Goal: Answer question/provide support

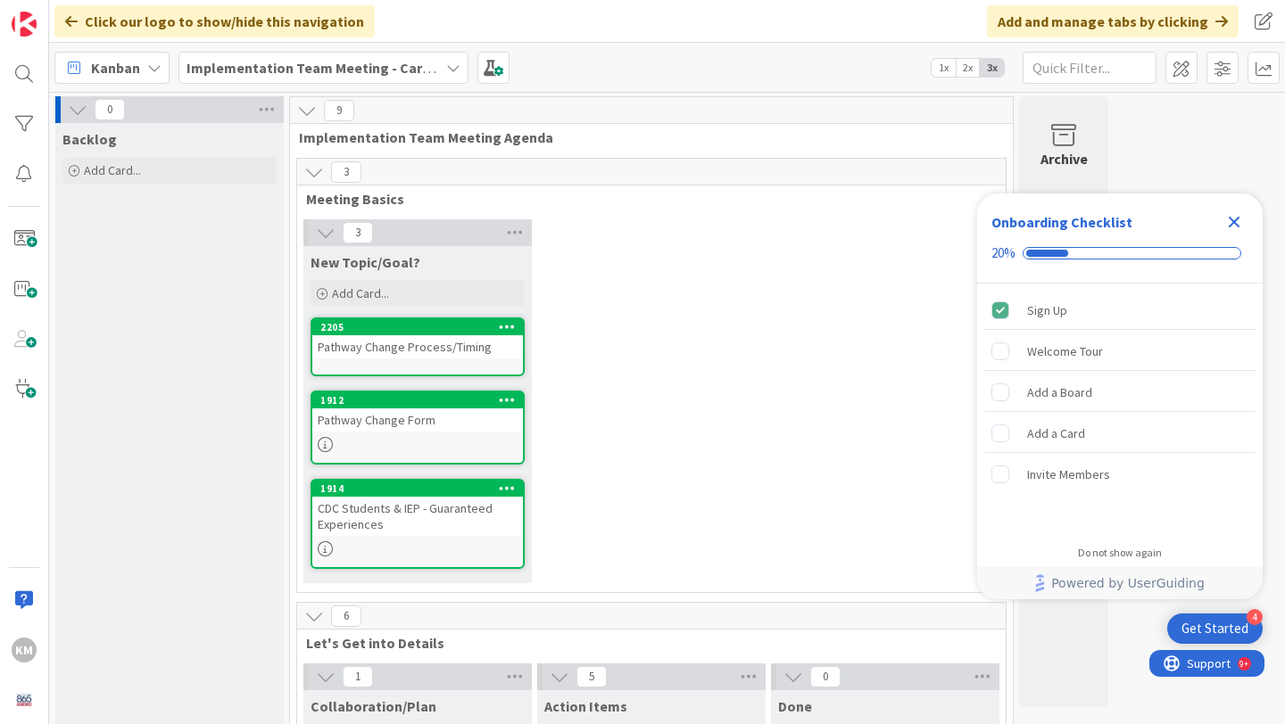
click at [1235, 218] on icon "Close Checklist" at bounding box center [1233, 221] width 21 height 21
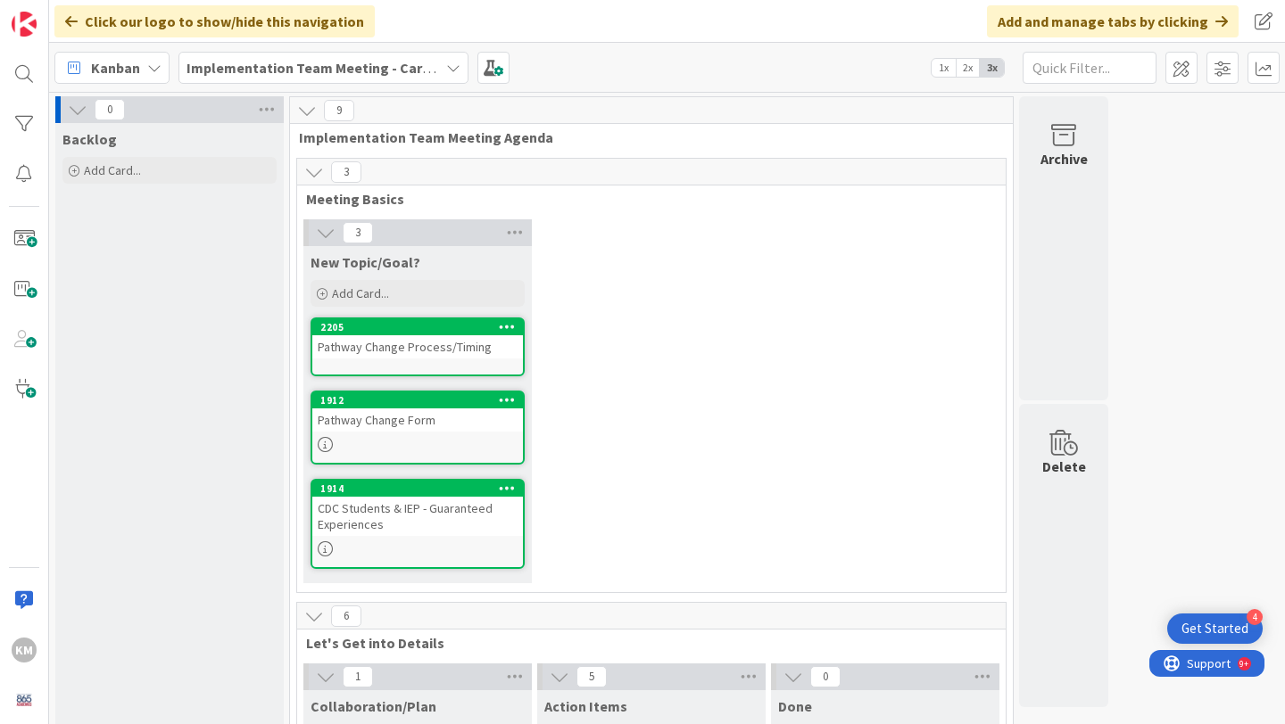
click at [457, 65] on icon at bounding box center [453, 68] width 14 height 14
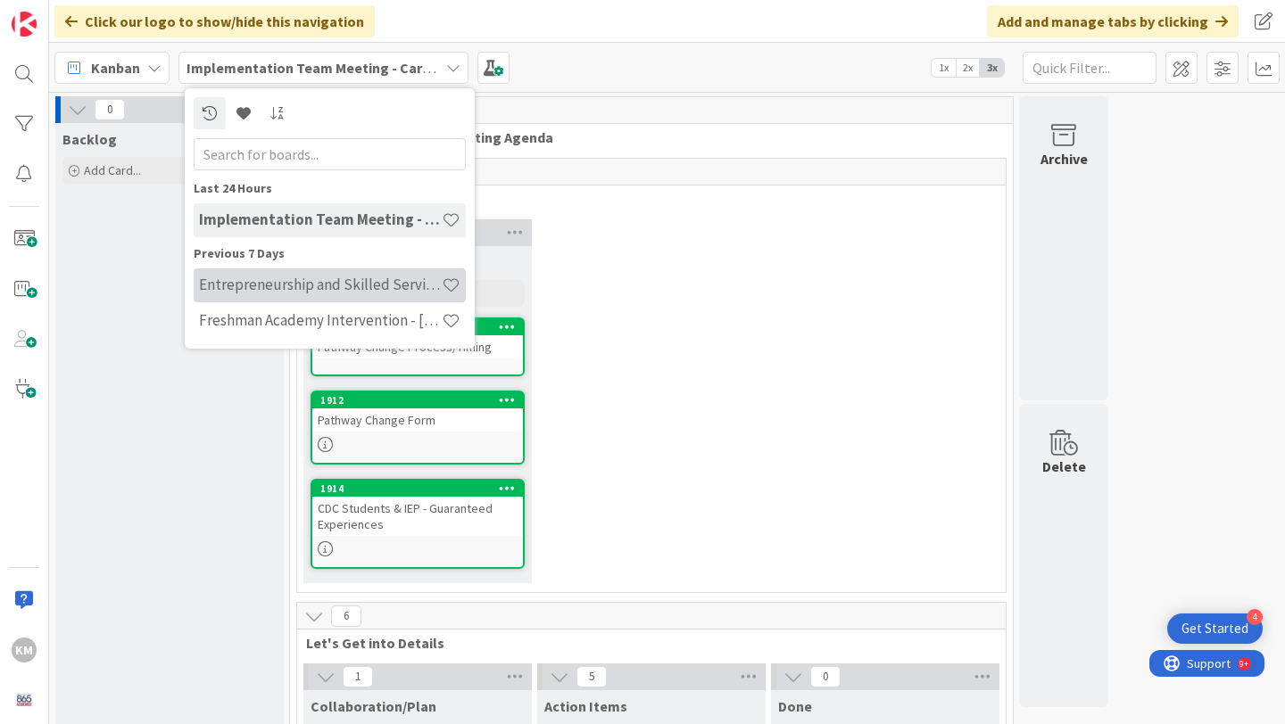
click at [378, 296] on div "Entrepreneurship and Skilled Services Interventions - [DATE]-[DATE]" at bounding box center [330, 286] width 272 height 34
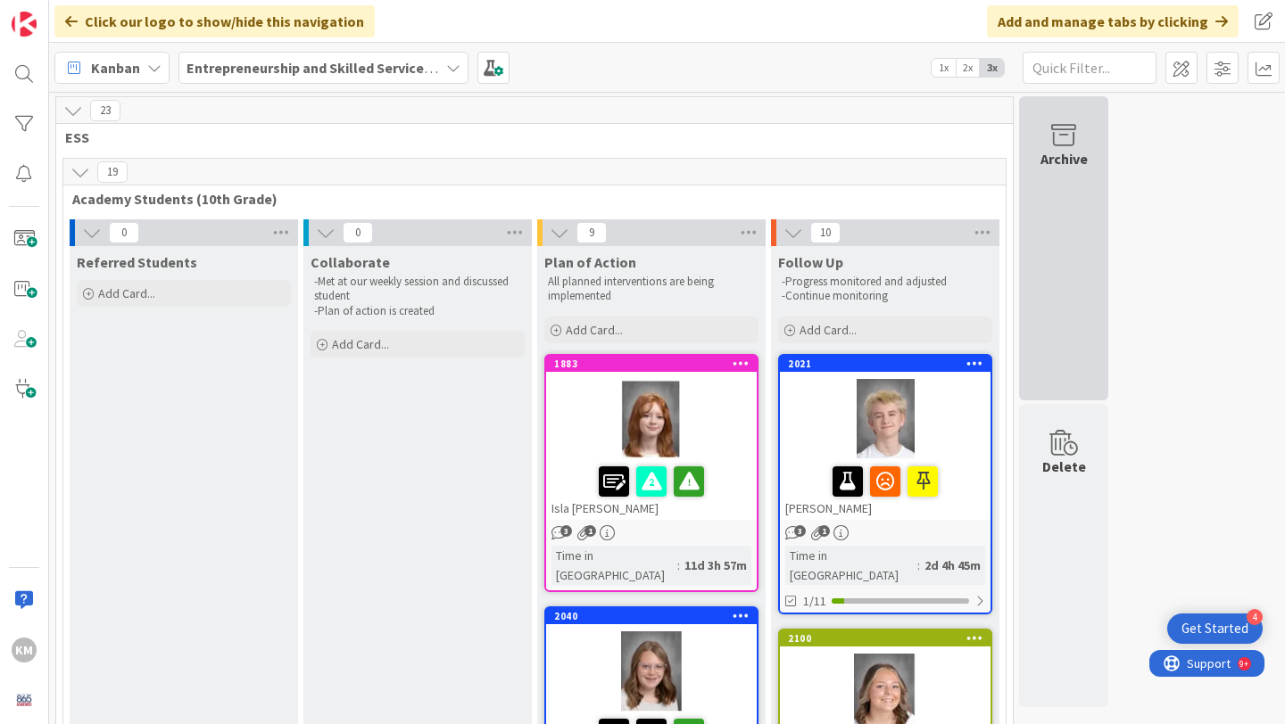
click at [1048, 194] on div "Archive" at bounding box center [1063, 248] width 89 height 304
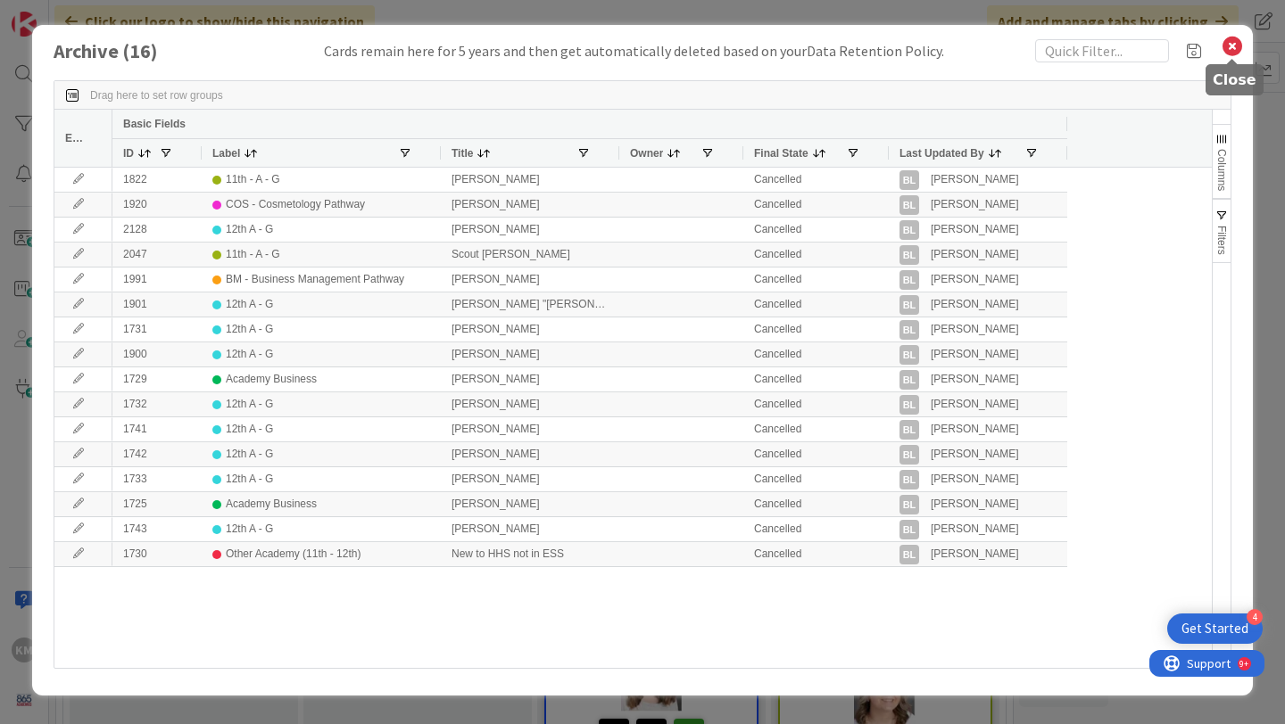
click at [1230, 46] on icon at bounding box center [1231, 46] width 23 height 25
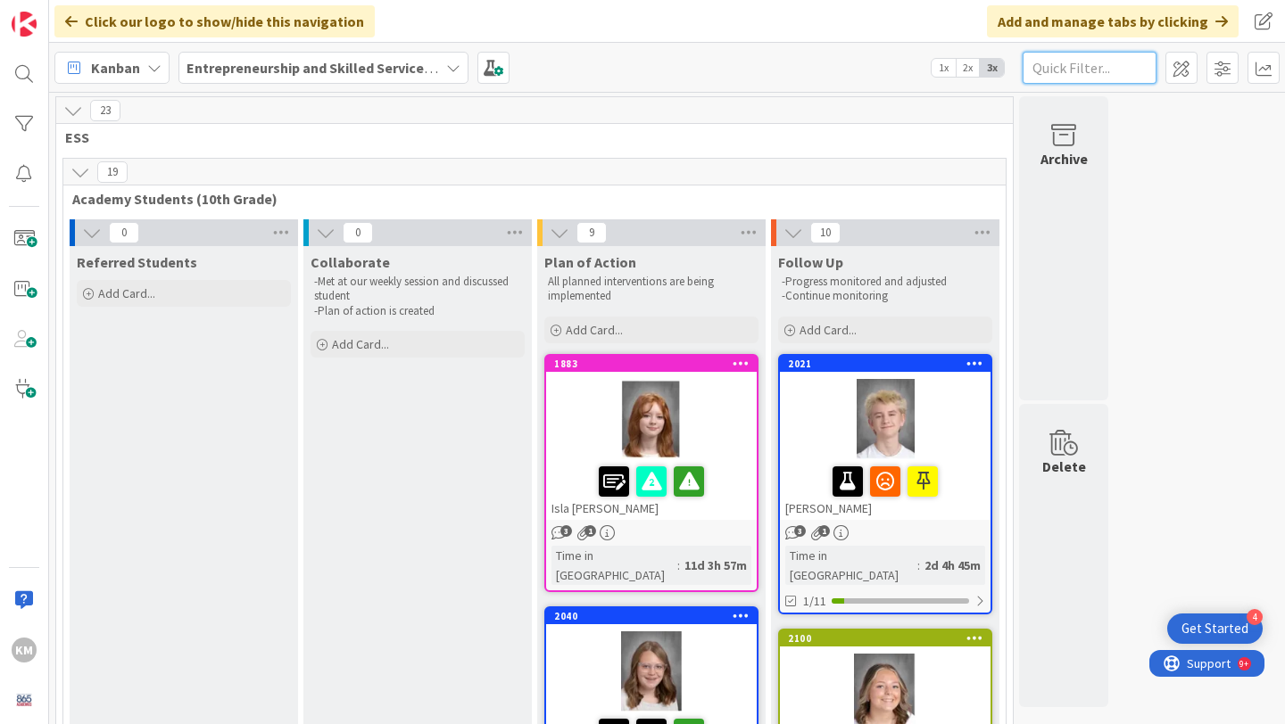
click at [1055, 76] on input "text" at bounding box center [1089, 68] width 134 height 32
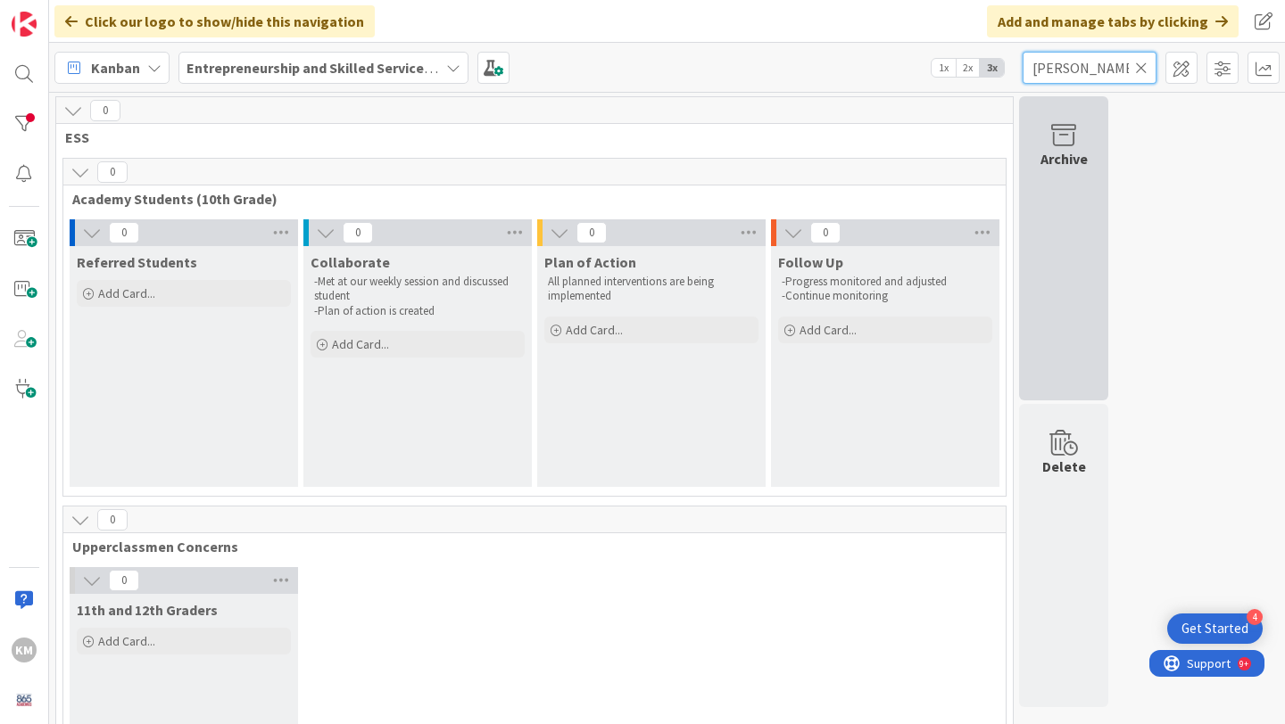
type input "[PERSON_NAME]"
click at [1062, 199] on div "Archive" at bounding box center [1063, 248] width 89 height 304
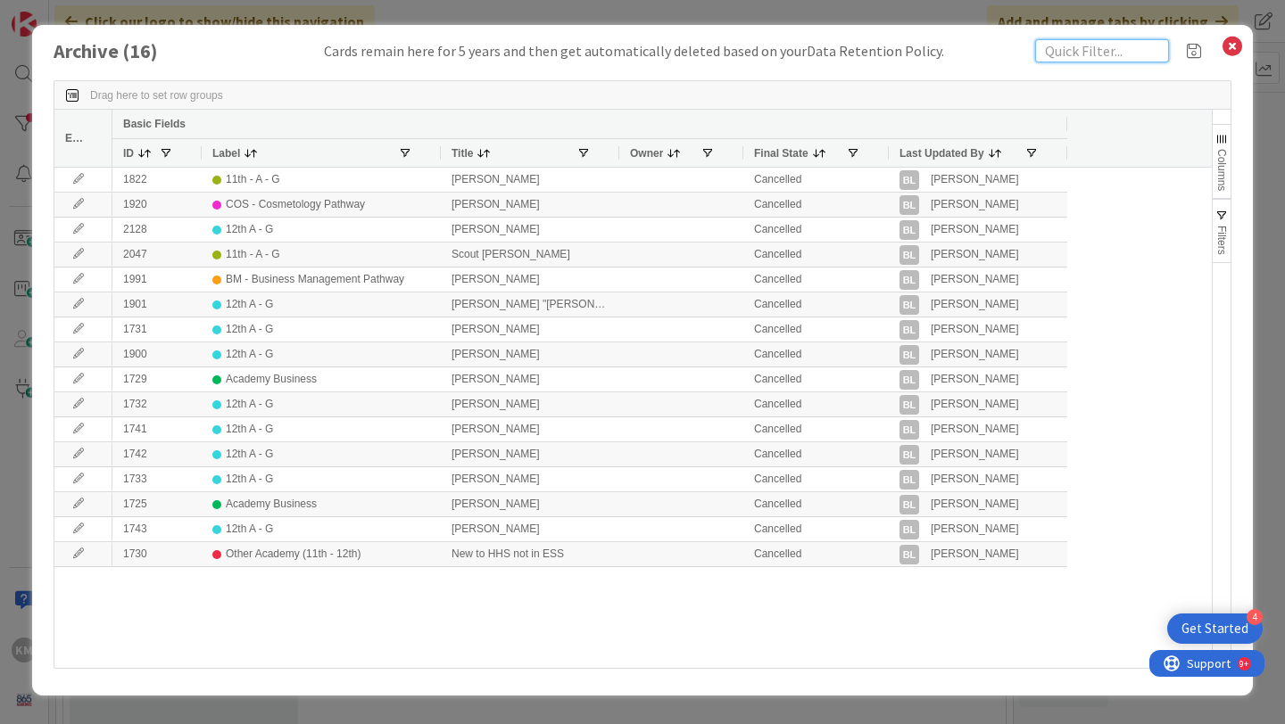
click at [1094, 53] on input "text" at bounding box center [1102, 50] width 134 height 23
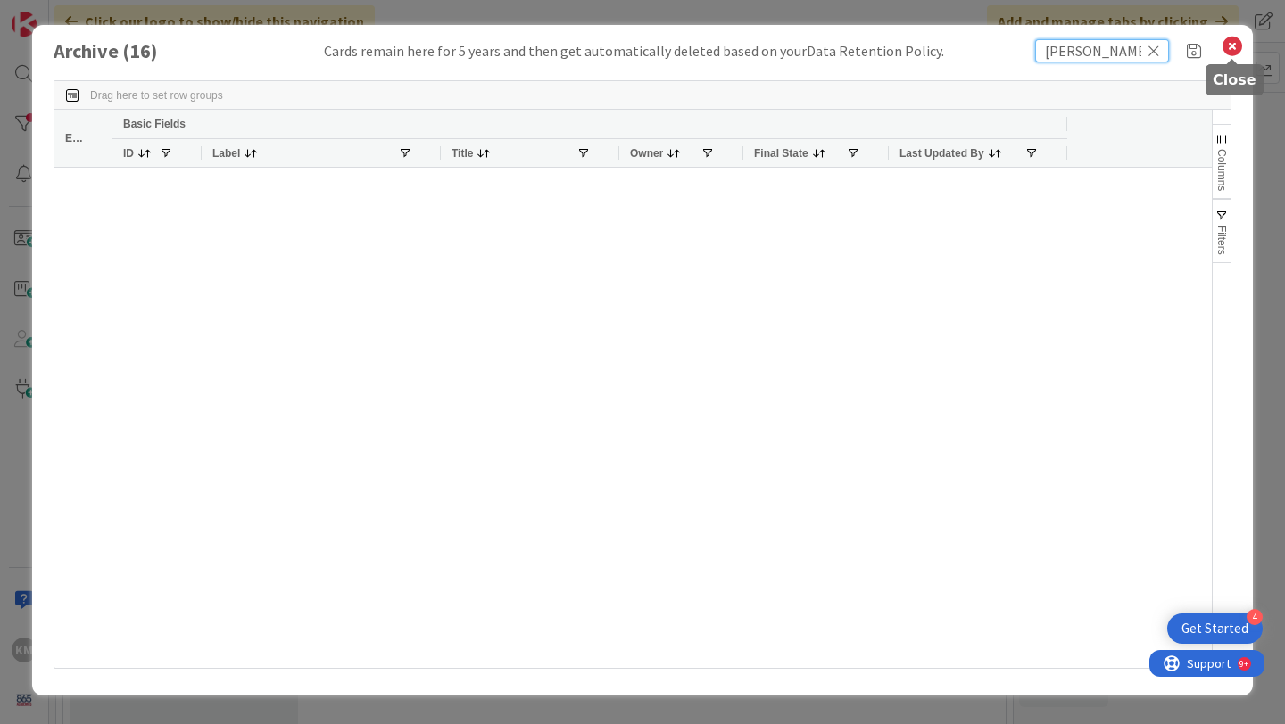
type input "[PERSON_NAME]"
click at [1235, 52] on icon at bounding box center [1231, 46] width 23 height 25
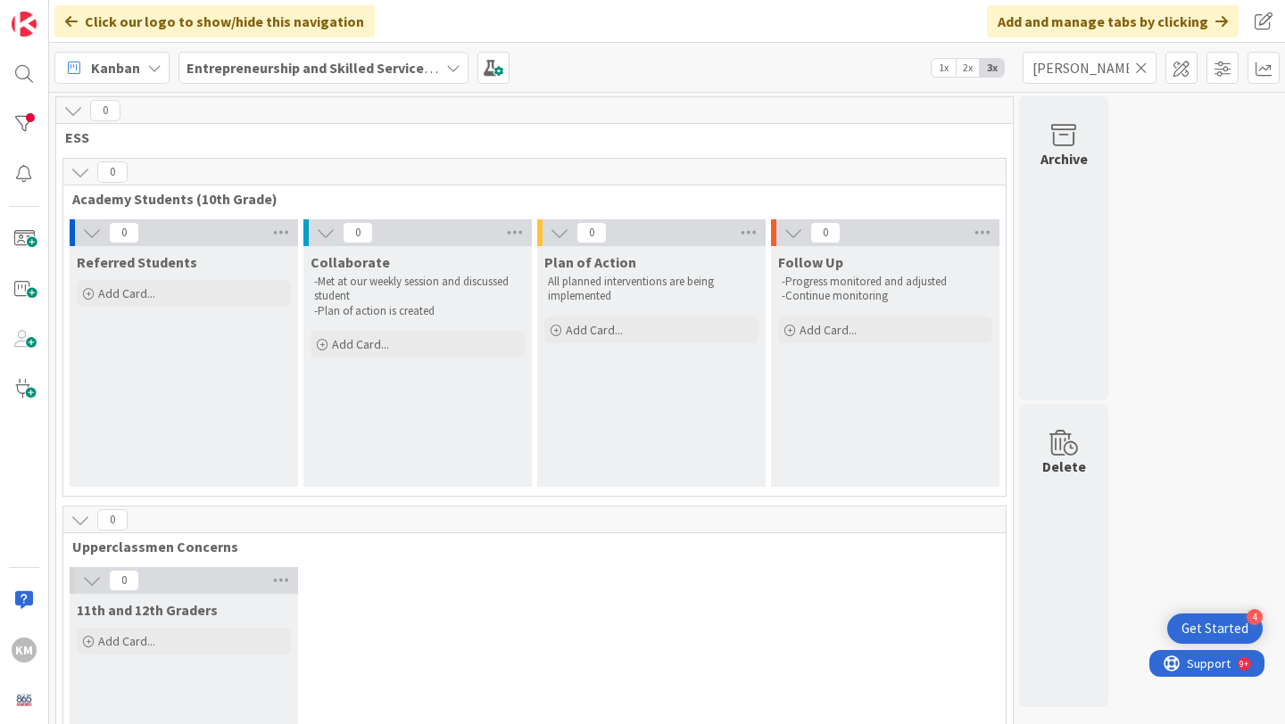
click at [1145, 66] on icon at bounding box center [1141, 68] width 12 height 16
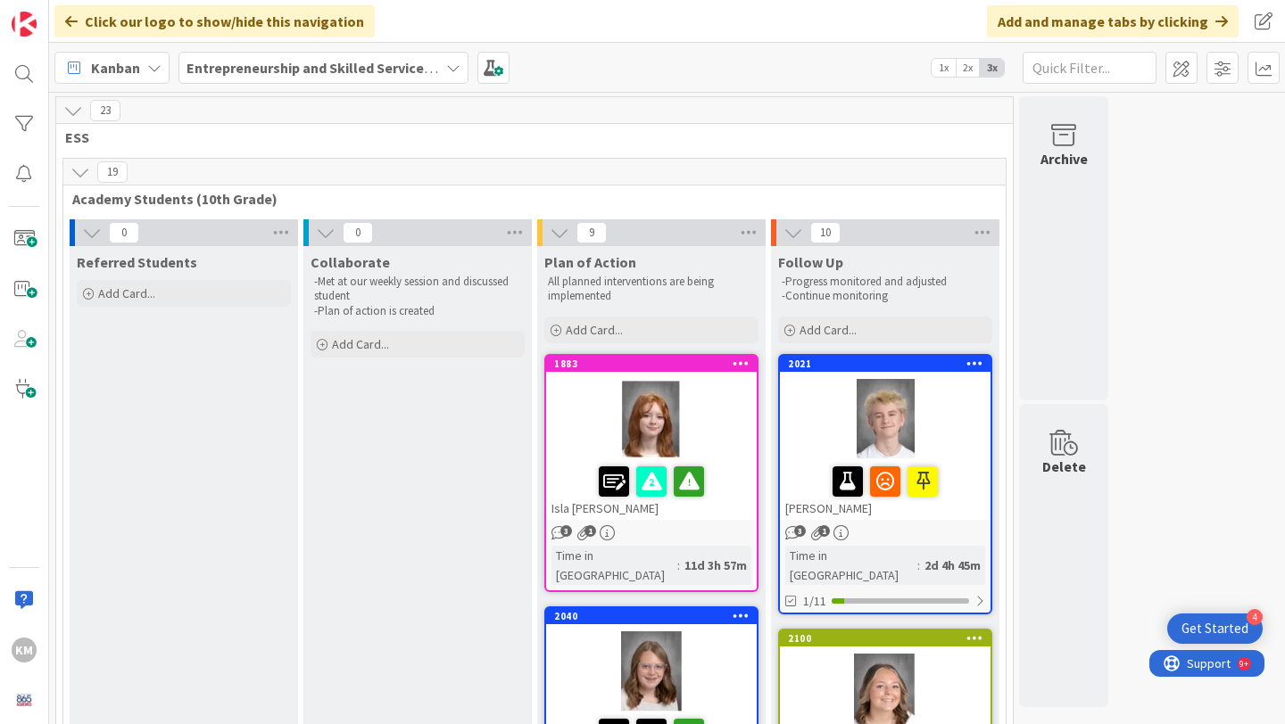
click at [719, 513] on div "Isla [PERSON_NAME]" at bounding box center [651, 489] width 211 height 61
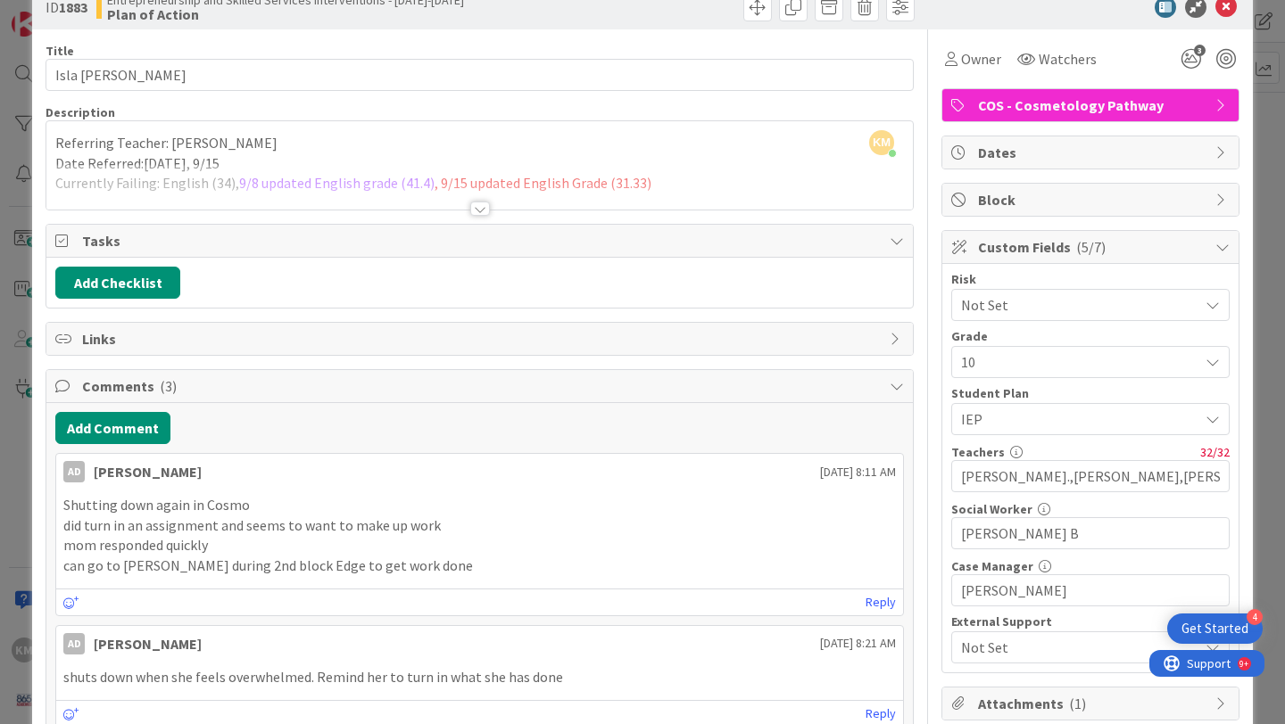
scroll to position [39, 0]
click at [477, 206] on div at bounding box center [480, 210] width 20 height 14
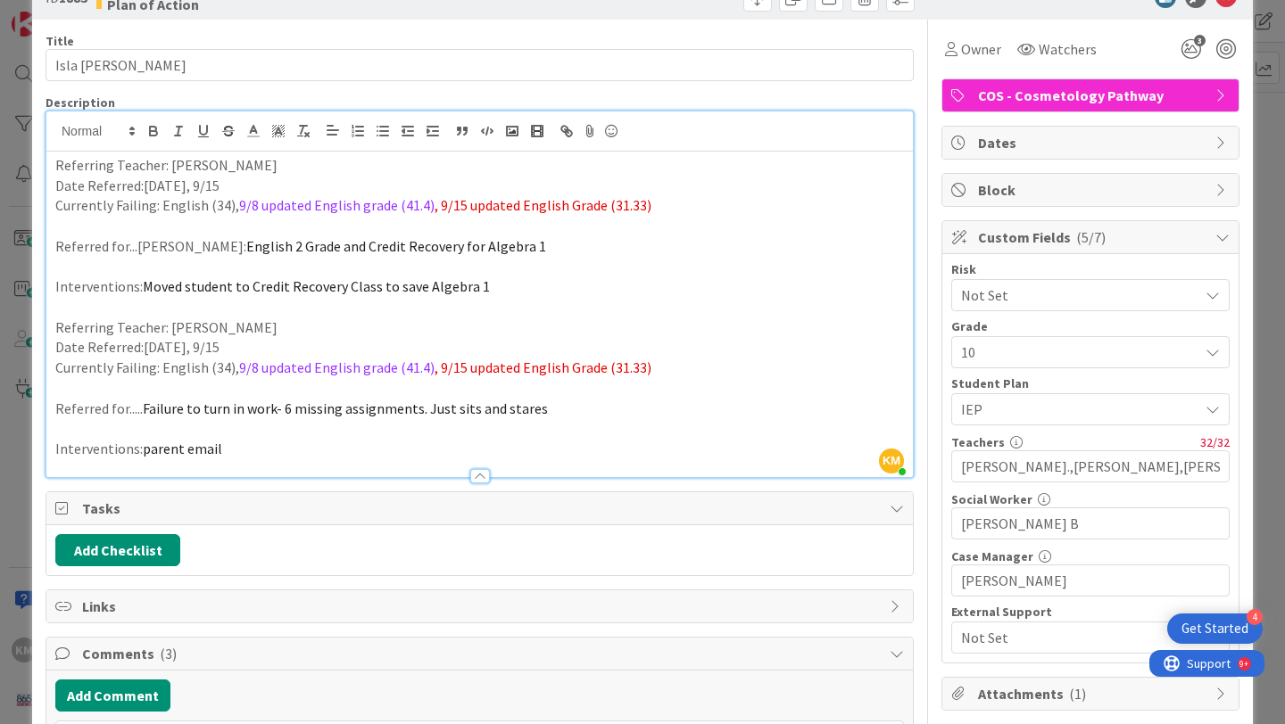
scroll to position [49, 0]
click at [248, 448] on p "Interventions: parent email" at bounding box center [479, 450] width 848 height 21
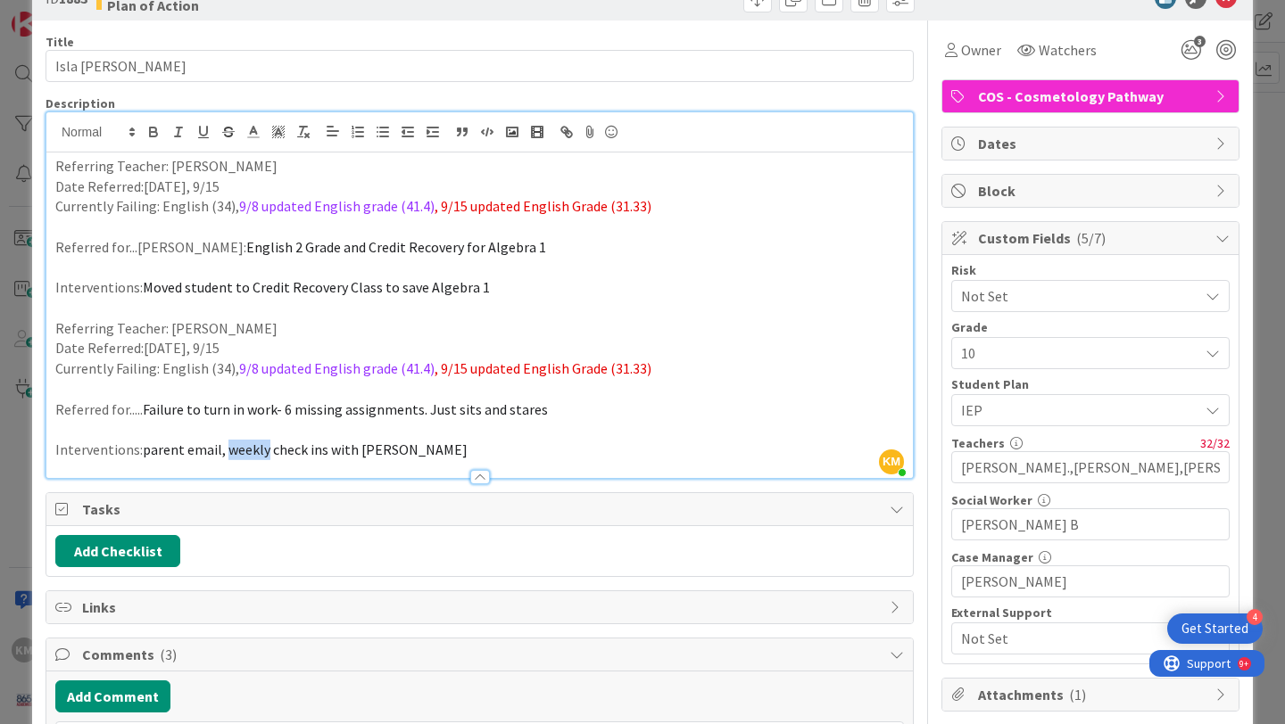
drag, startPoint x: 267, startPoint y: 451, endPoint x: 224, endPoint y: 451, distance: 42.8
click at [224, 451] on span "parent email, weekly check ins with [PERSON_NAME]" at bounding box center [305, 450] width 325 height 18
click at [411, 451] on p "Interventions: parent email, as needed check ins with [PERSON_NAME]" at bounding box center [479, 450] width 848 height 21
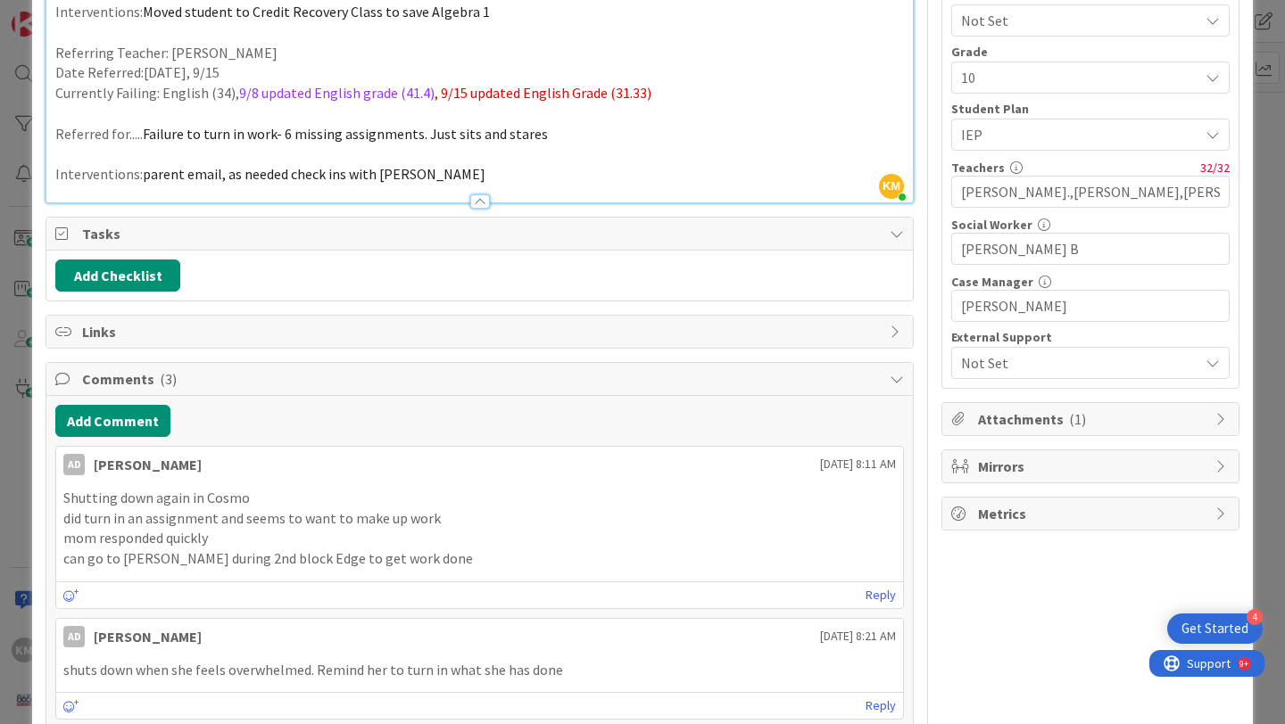
scroll to position [327, 0]
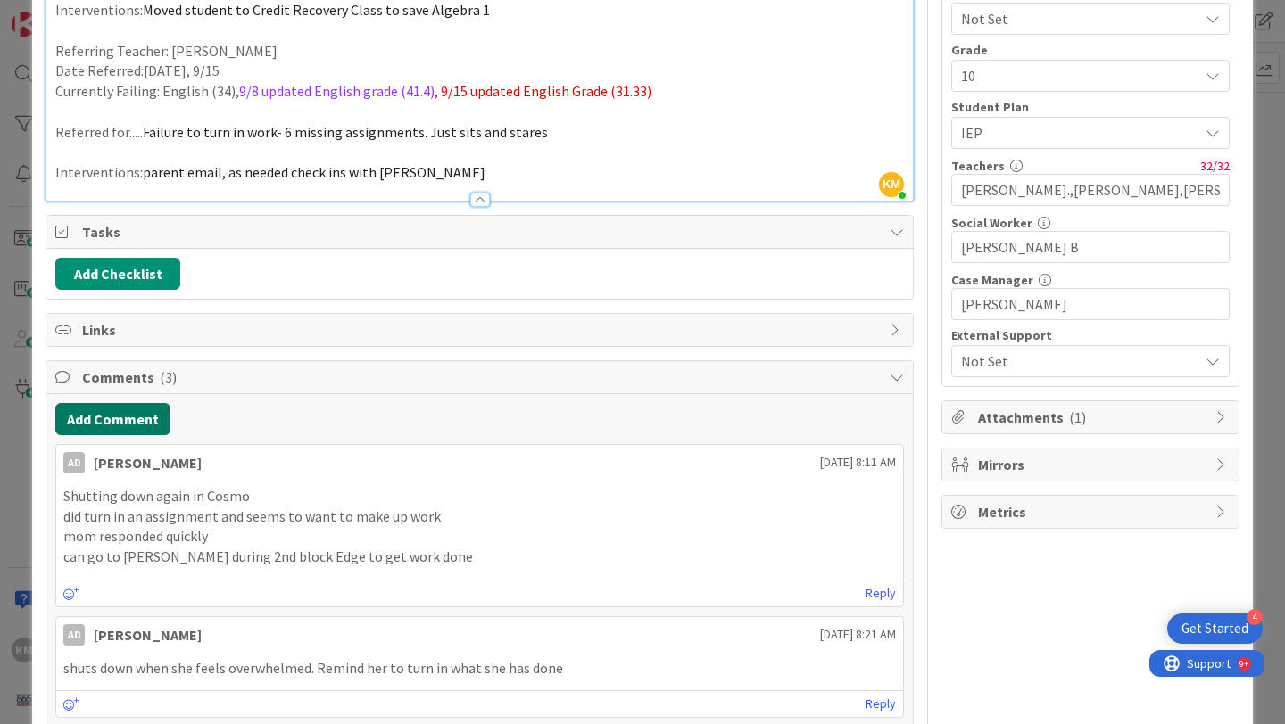
click at [140, 421] on button "Add Comment" at bounding box center [112, 419] width 115 height 32
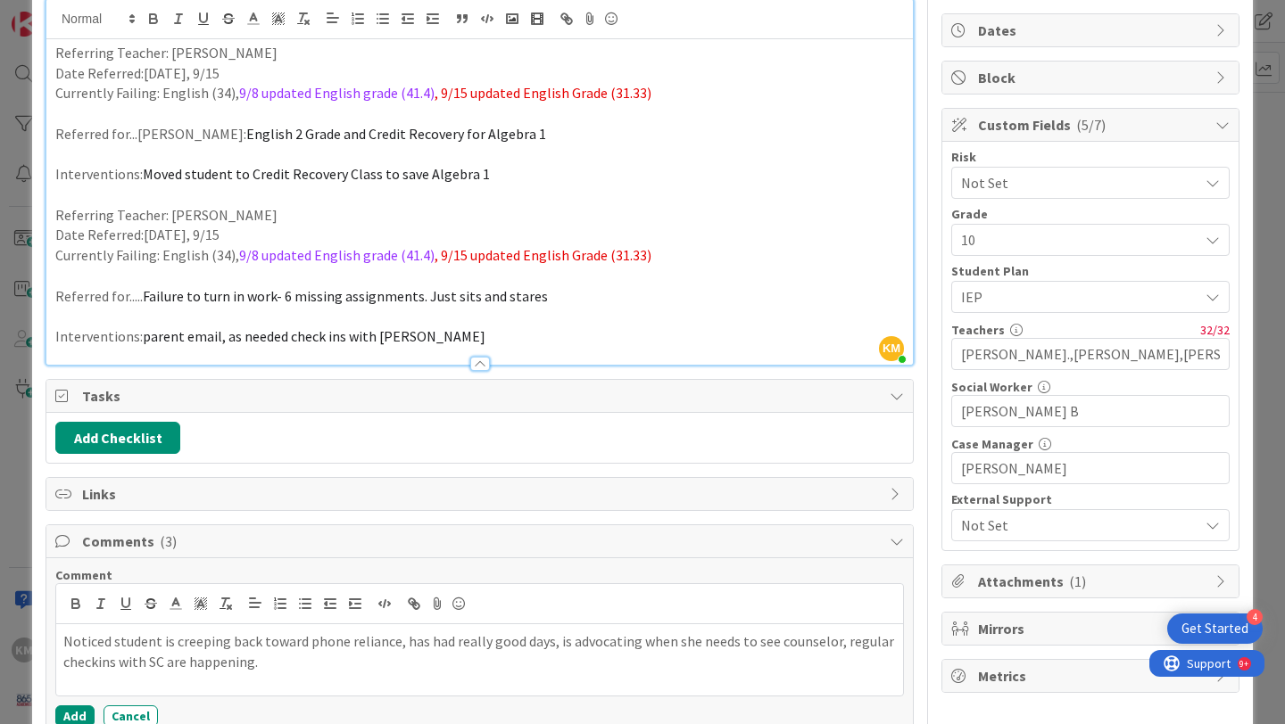
scroll to position [158, 0]
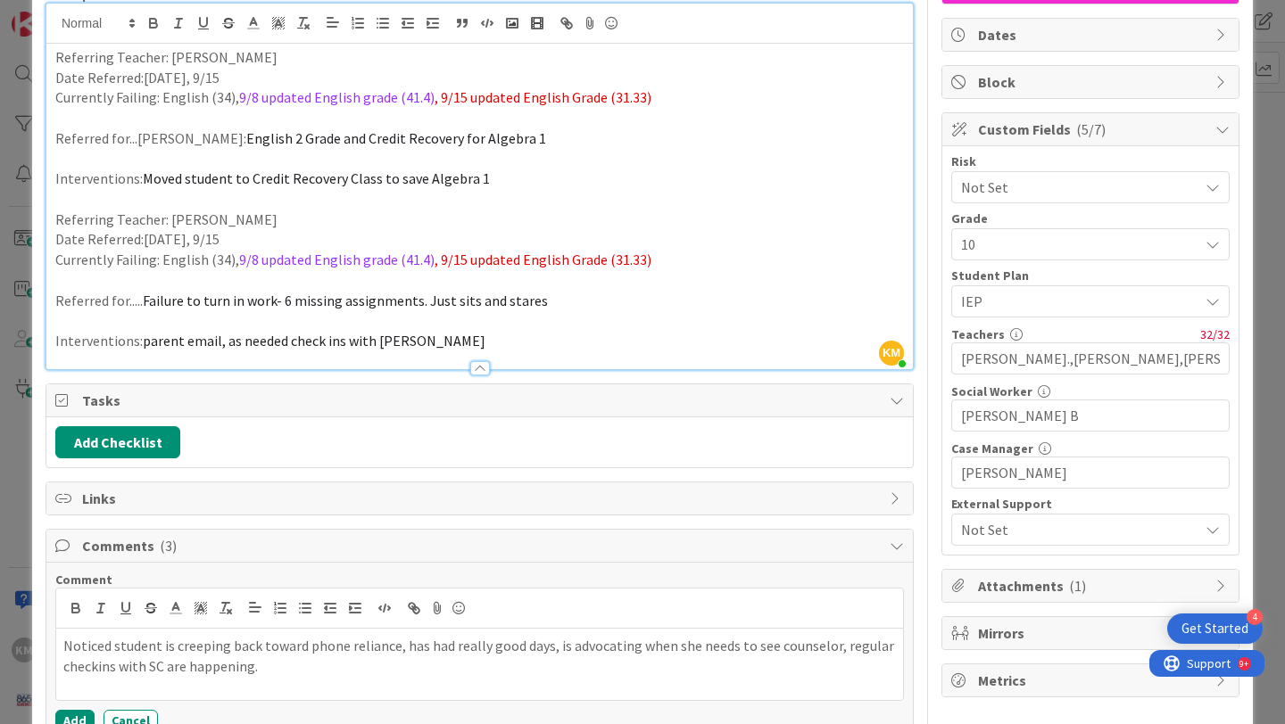
click at [897, 397] on icon at bounding box center [896, 400] width 14 height 14
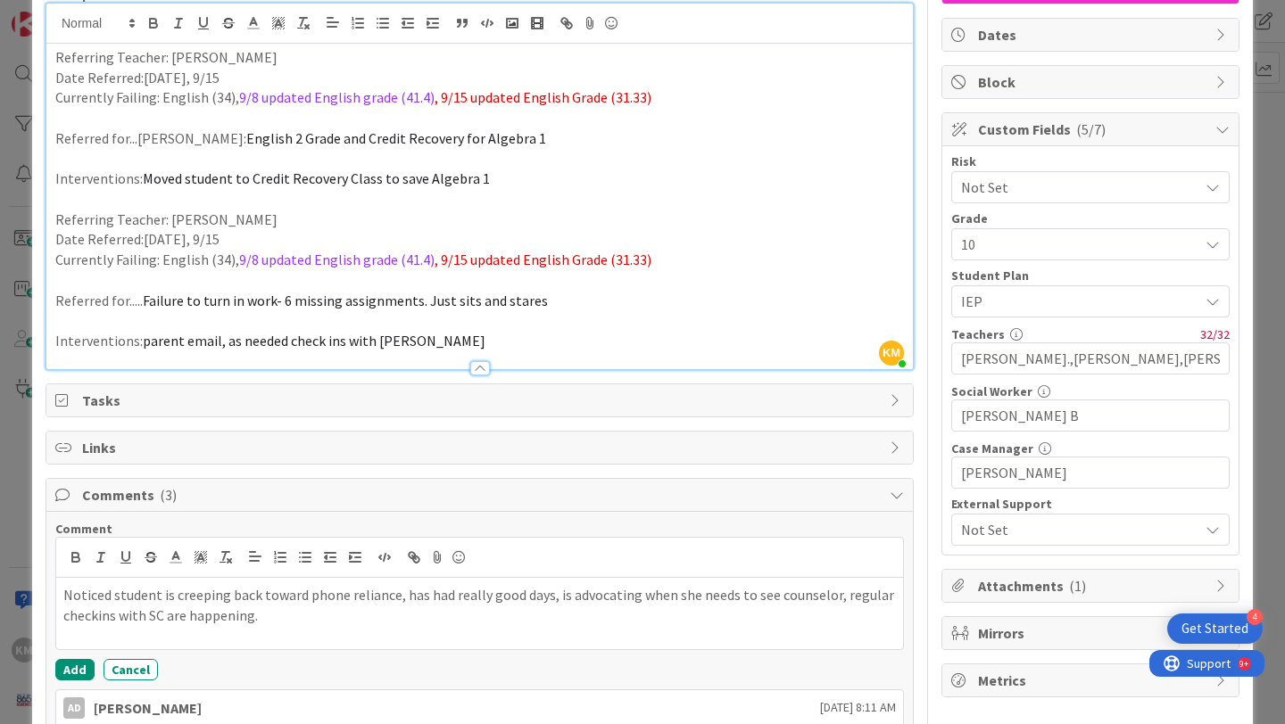
click at [893, 401] on icon at bounding box center [896, 400] width 14 height 14
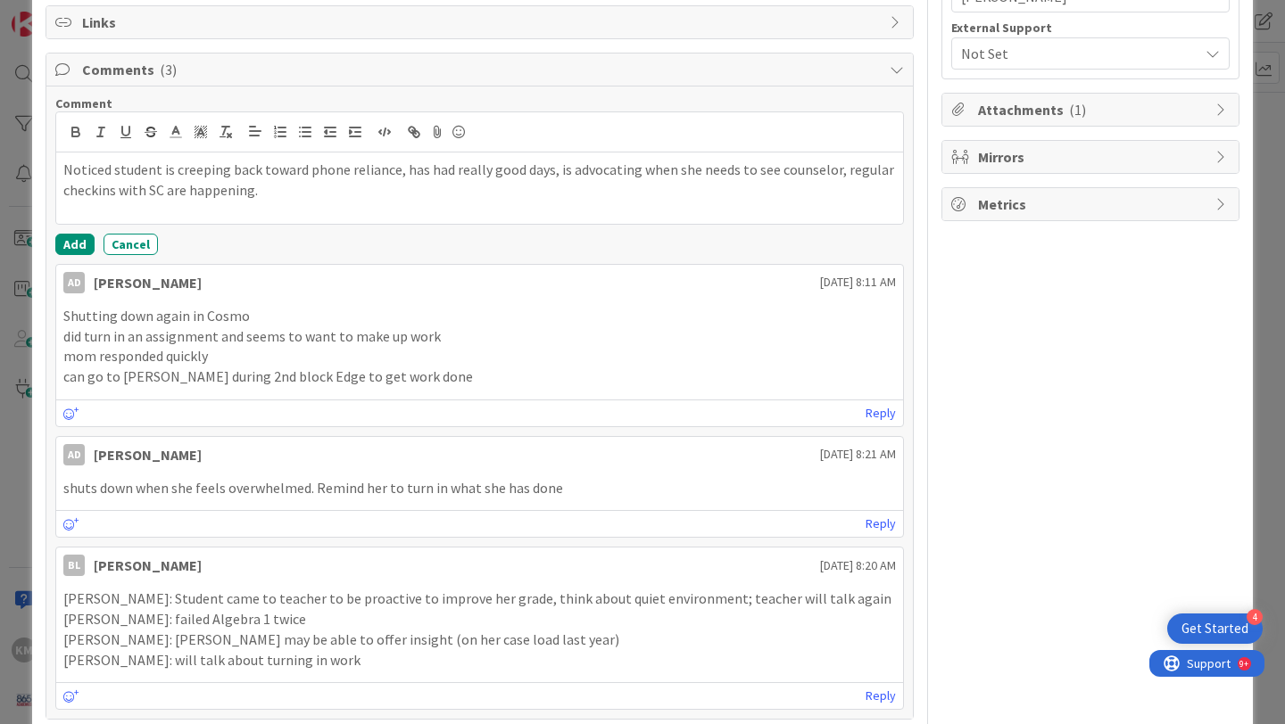
scroll to position [590, 0]
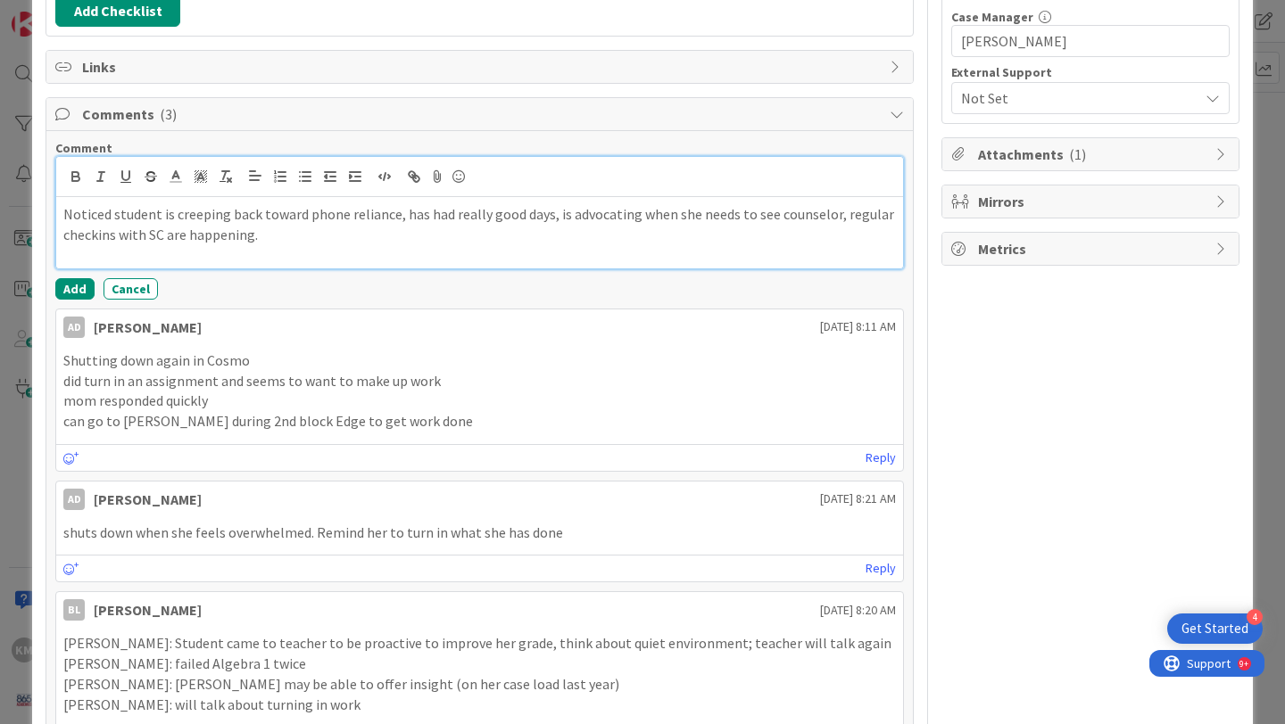
click at [297, 238] on p "Noticed student is creeping back toward phone reliance, has had really good day…" at bounding box center [479, 224] width 832 height 40
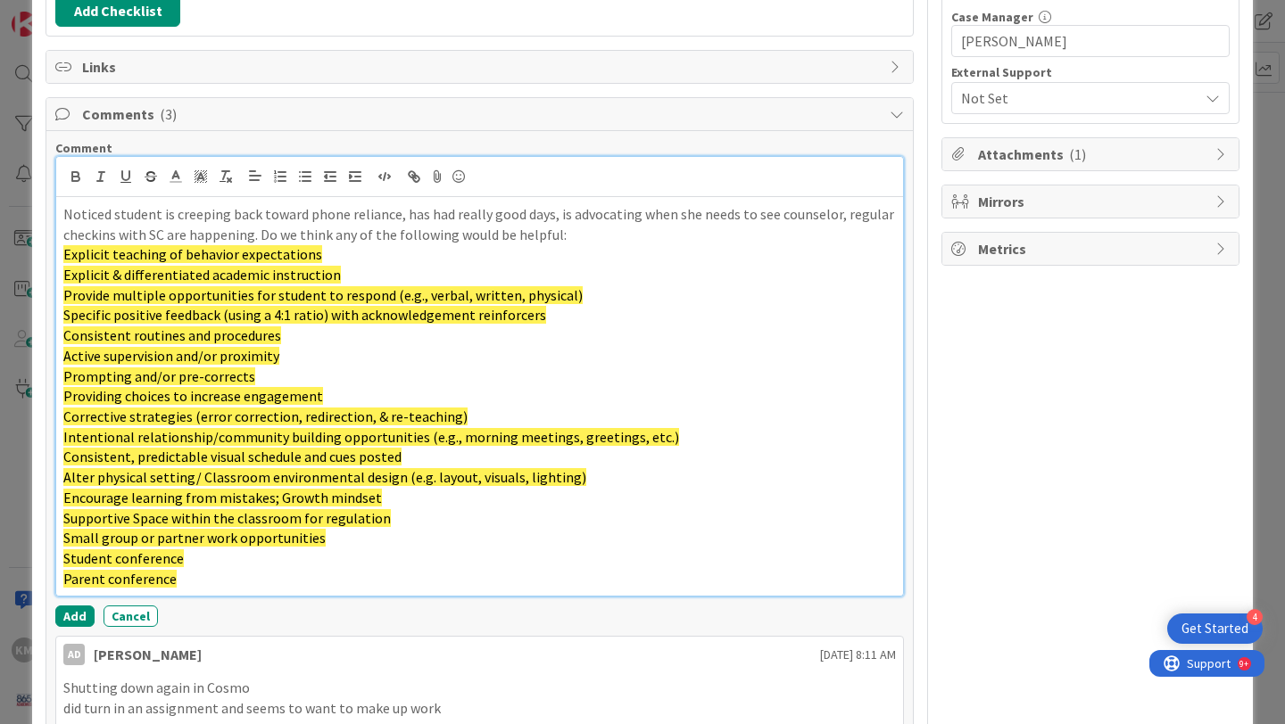
drag, startPoint x: 199, startPoint y: 578, endPoint x: 260, endPoint y: 237, distance: 346.1
click at [260, 237] on div "Noticed student is creeping back toward phone reliance, has had really good day…" at bounding box center [479, 397] width 847 height 400
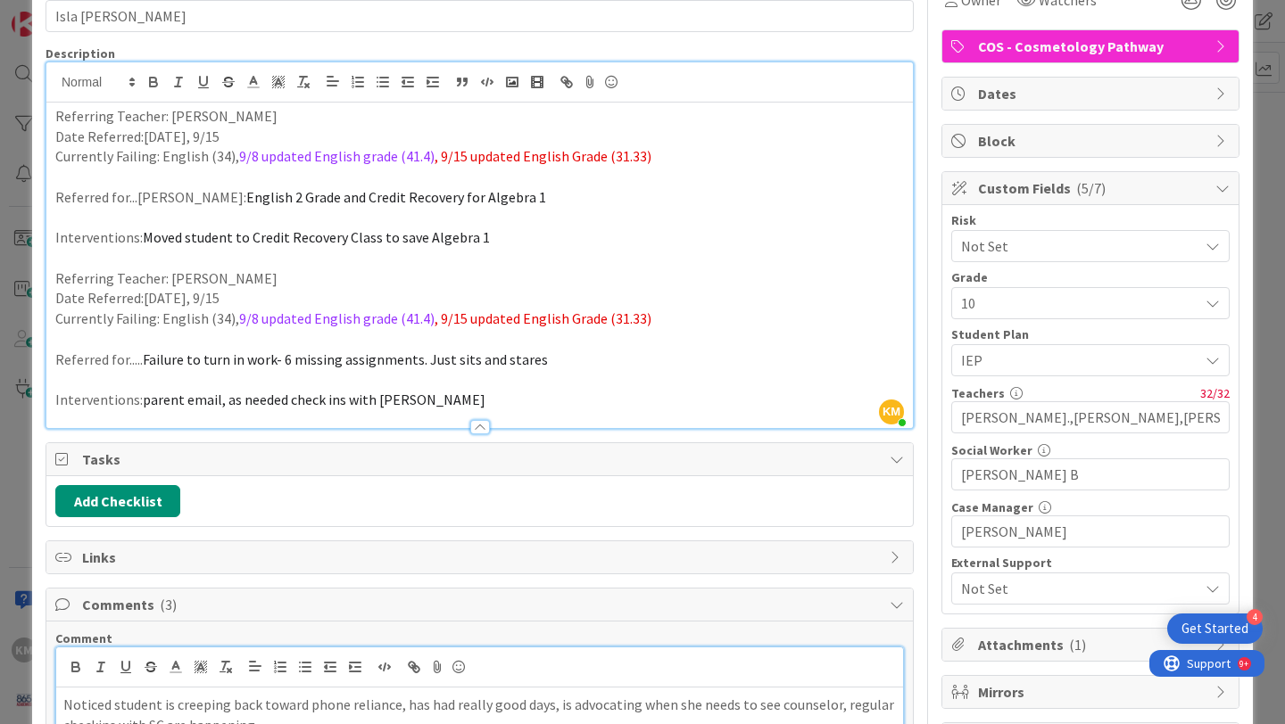
scroll to position [0, 0]
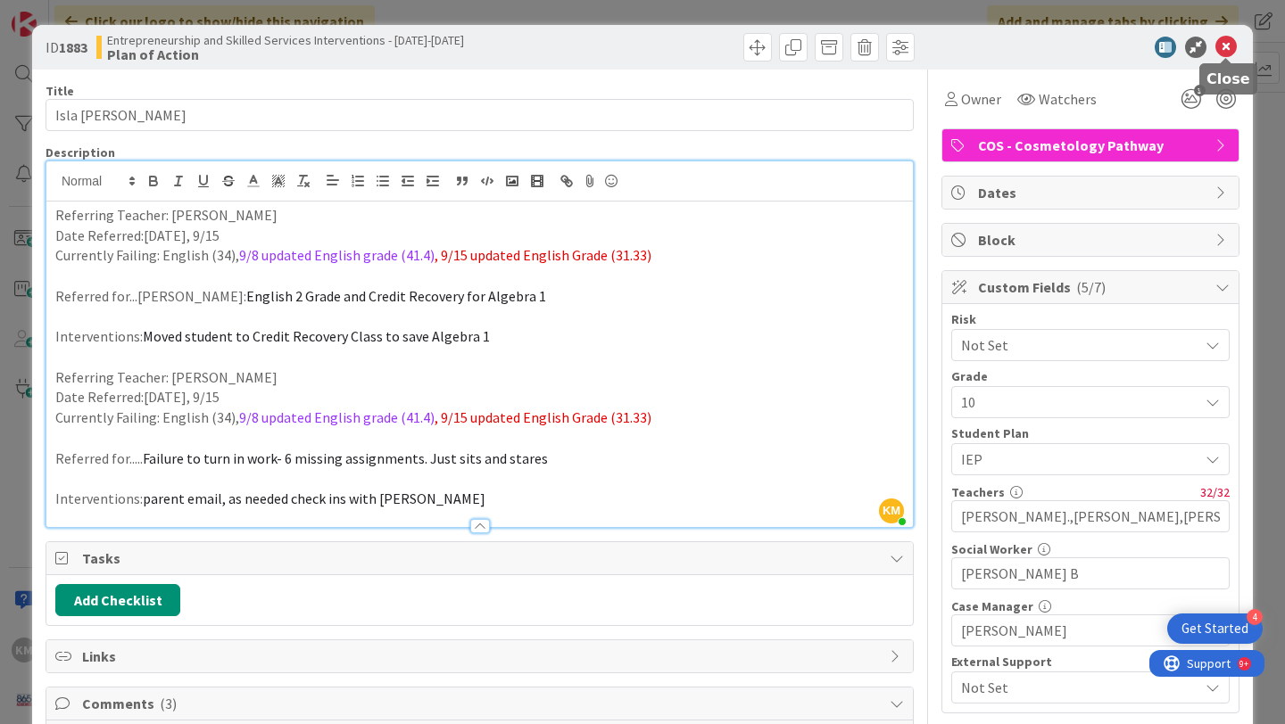
click at [1231, 50] on icon at bounding box center [1225, 47] width 21 height 21
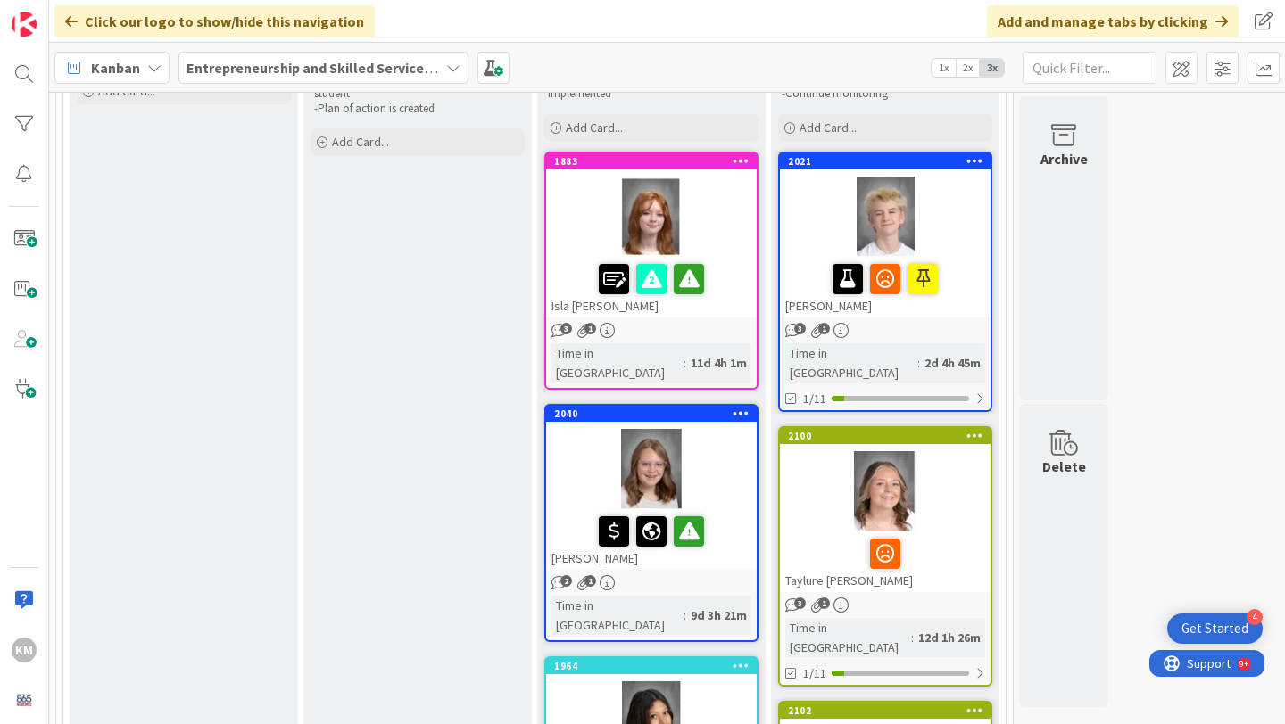
scroll to position [217, 0]
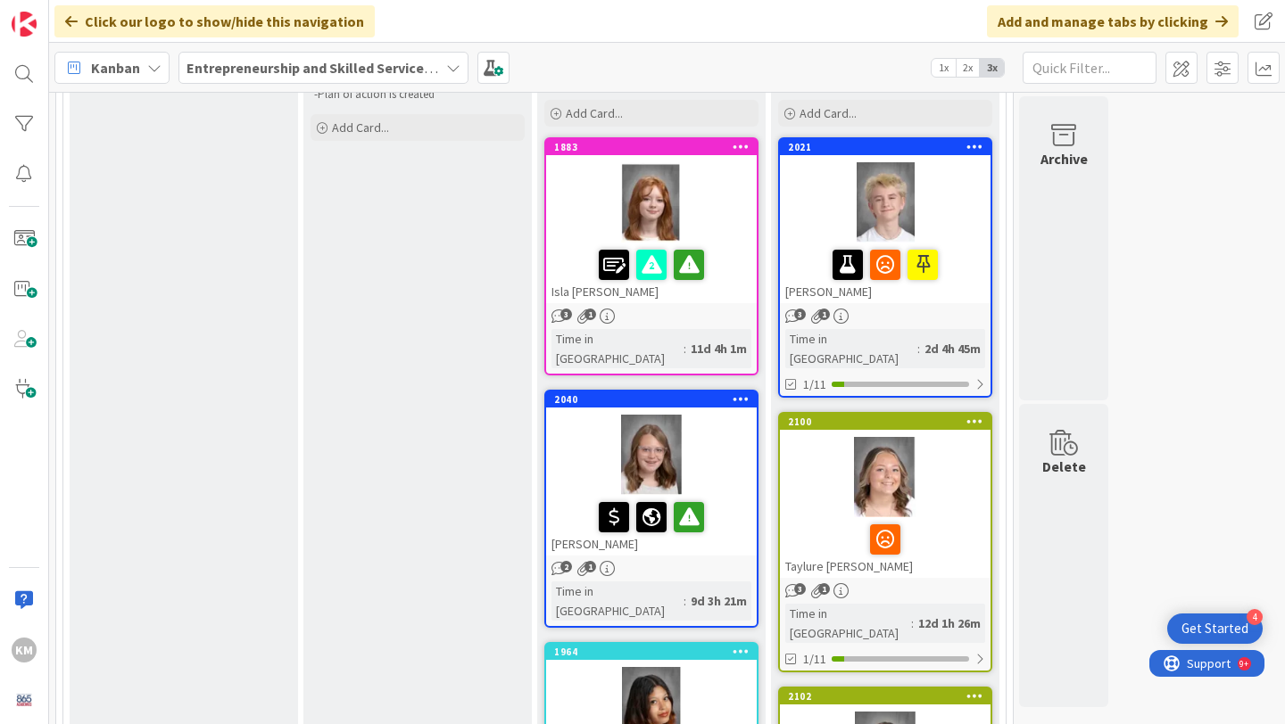
click at [941, 309] on div "3 1" at bounding box center [885, 316] width 211 height 15
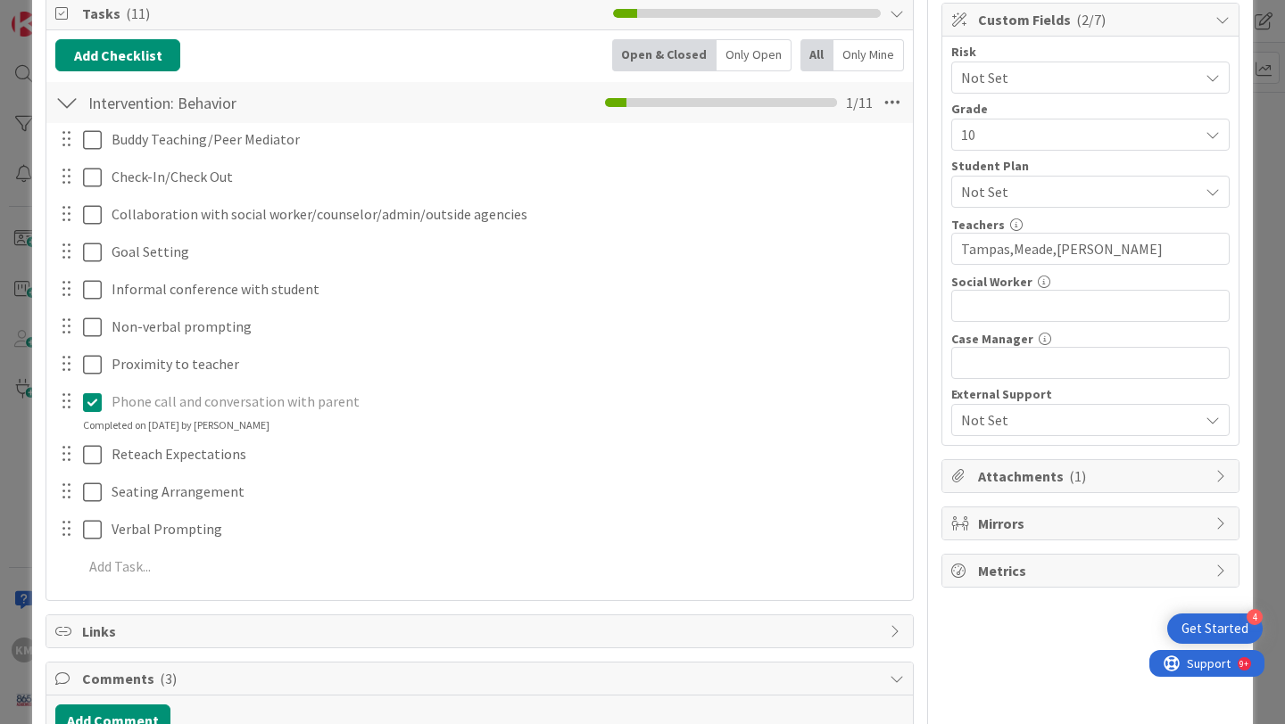
scroll to position [273, 0]
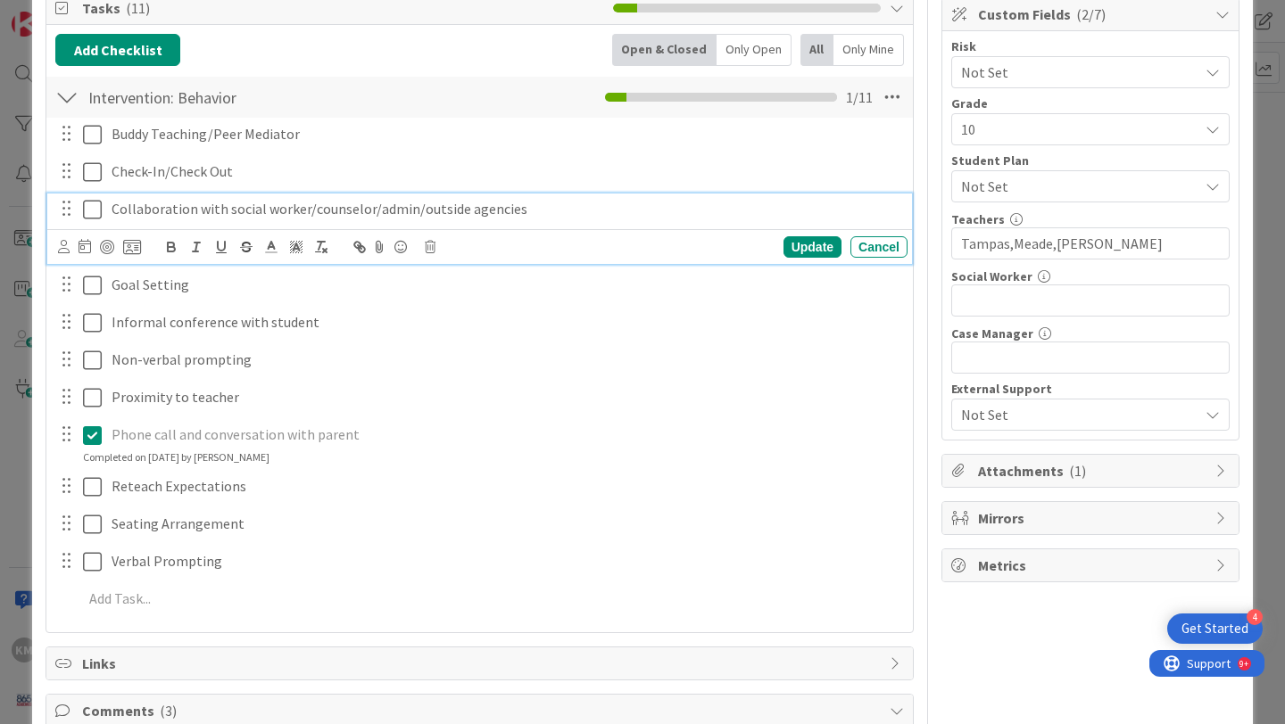
click at [91, 212] on icon at bounding box center [92, 209] width 19 height 21
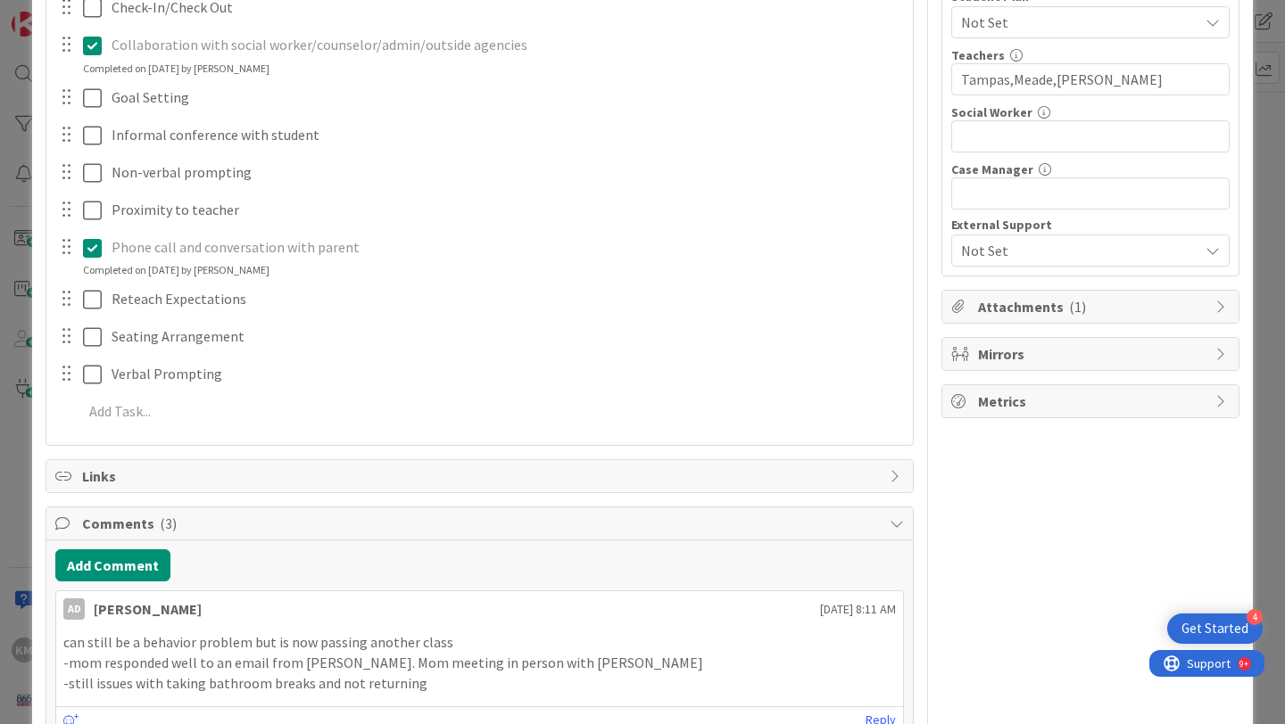
scroll to position [444, 0]
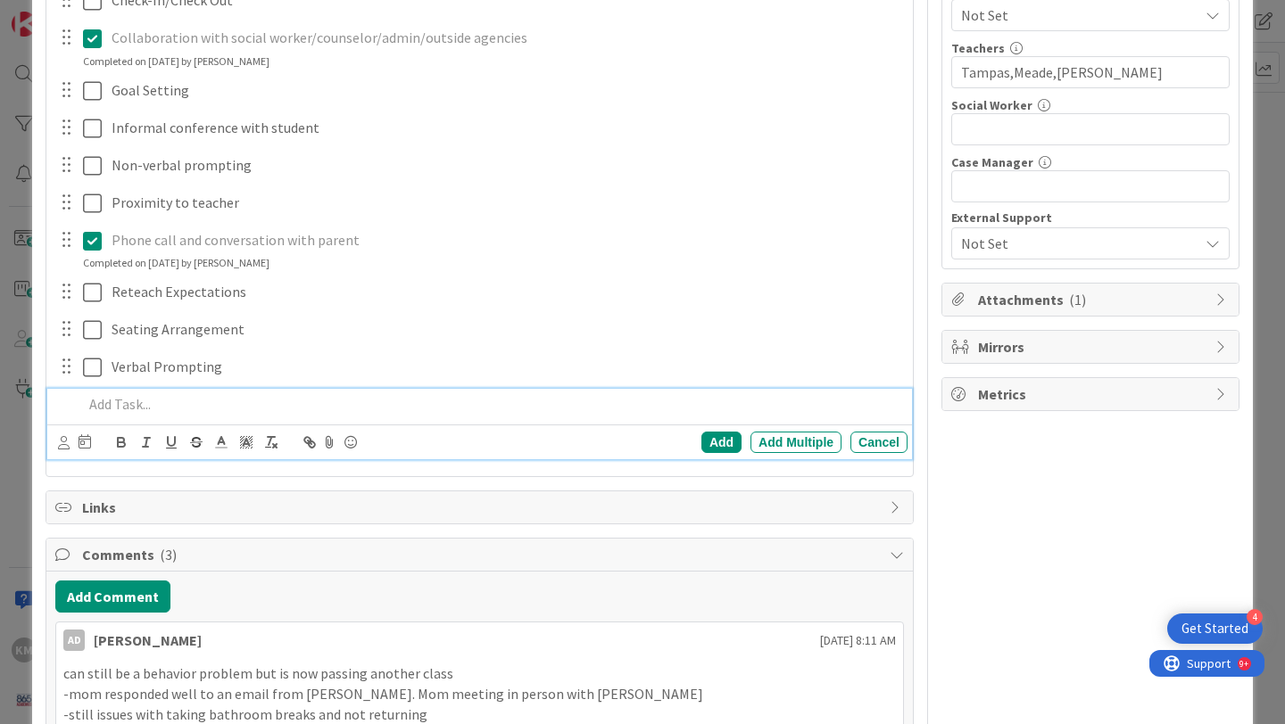
click at [123, 396] on p at bounding box center [491, 404] width 817 height 21
click at [717, 440] on div "Add" at bounding box center [721, 442] width 40 height 21
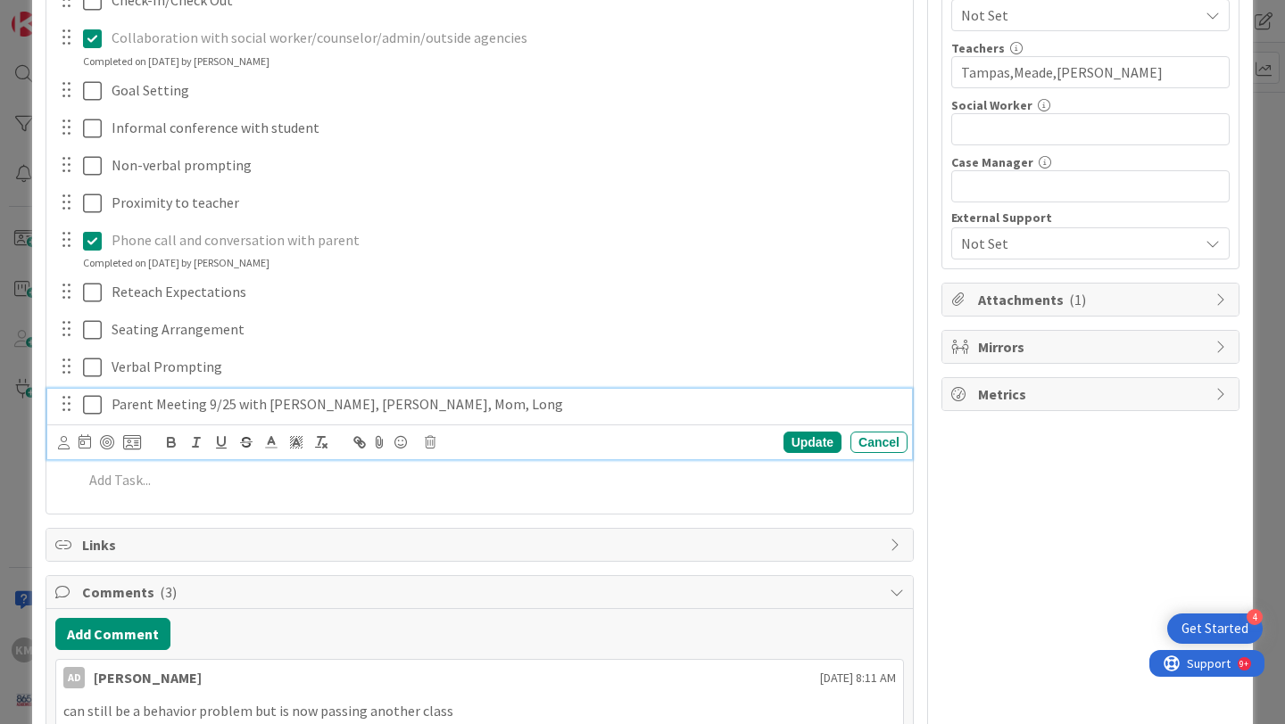
click at [95, 409] on icon at bounding box center [92, 404] width 19 height 21
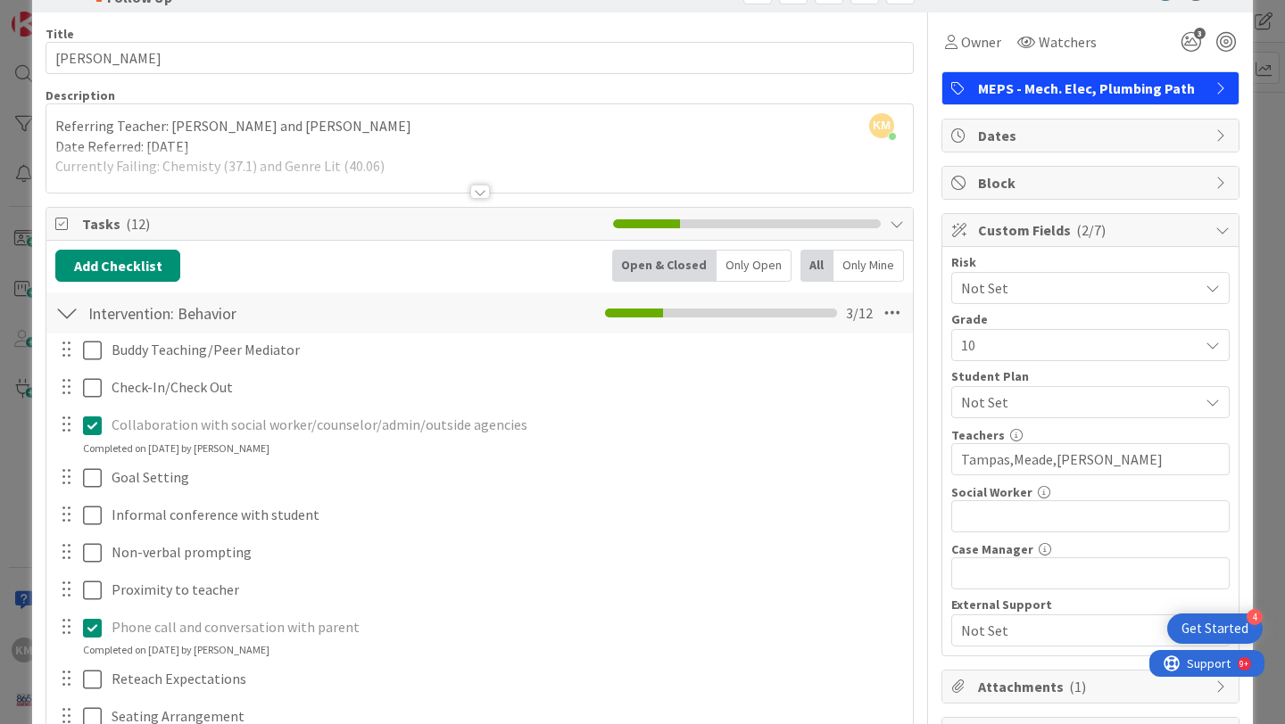
scroll to position [0, 0]
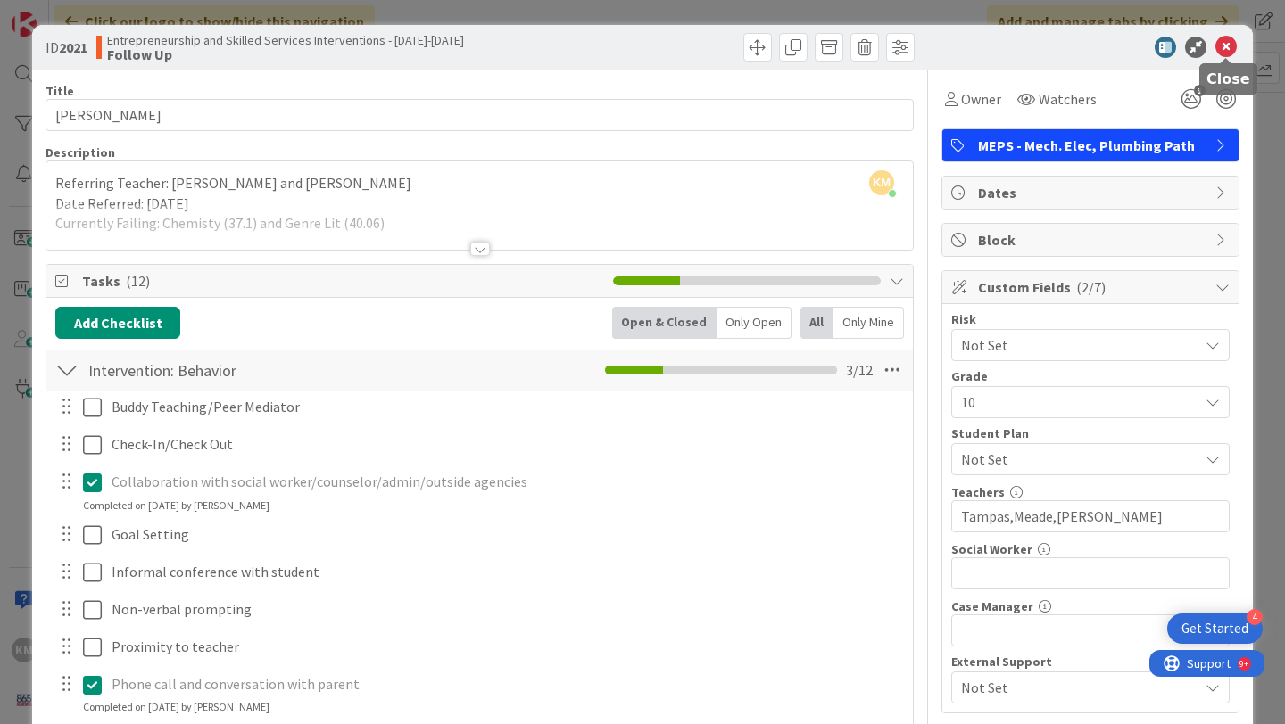
click at [1222, 48] on icon at bounding box center [1225, 47] width 21 height 21
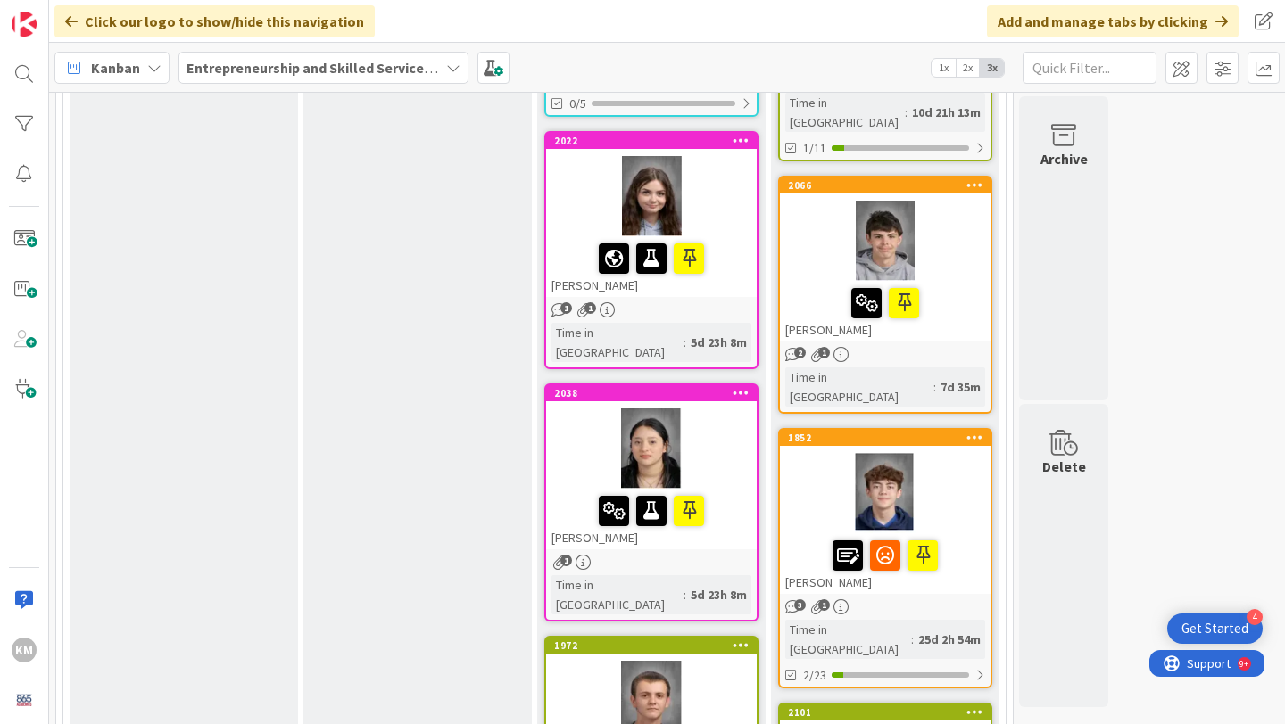
scroll to position [1004, 0]
